Goal: Task Accomplishment & Management: Complete application form

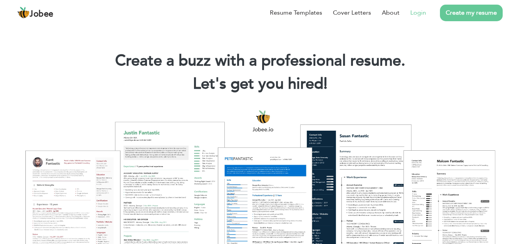
click at [425, 9] on link "Login" at bounding box center [418, 12] width 16 height 9
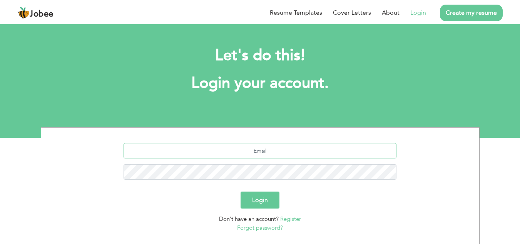
click at [284, 154] on input "text" at bounding box center [259, 150] width 273 height 15
type input "[EMAIL_ADDRESS][DOMAIN_NAME]"
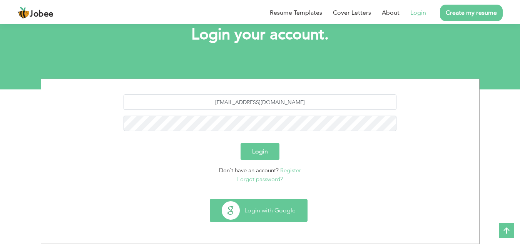
click at [269, 212] on button "Login with Google" at bounding box center [258, 210] width 97 height 22
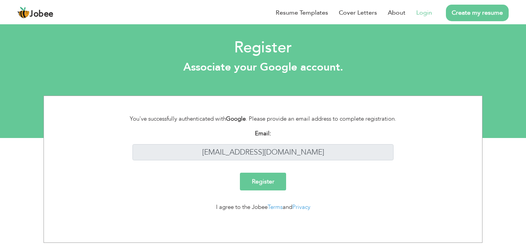
click at [279, 180] on input "Register" at bounding box center [263, 181] width 46 height 18
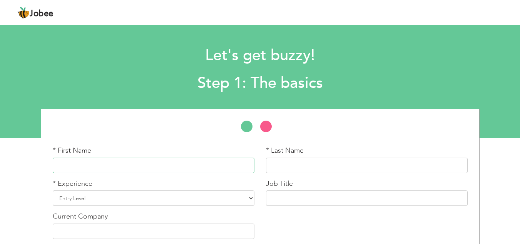
click at [161, 159] on input "text" at bounding box center [154, 164] width 202 height 15
type input "Farryha Naeem Khan"
type input "Khan"
type input "Farryha Naee"
click at [70, 199] on select "Entry Level Less than 1 Year 1 Year 2 Years 3 Years 4 Years 5 Years 6 Years 7 Y…" at bounding box center [154, 197] width 202 height 15
